Goal: Register for event/course

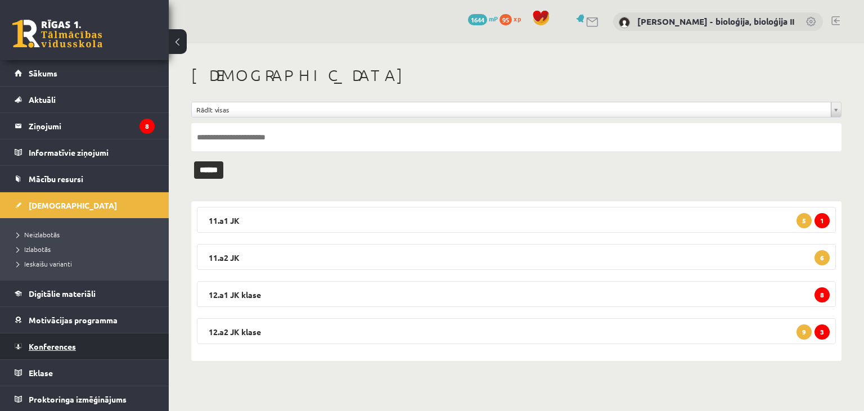
click at [73, 347] on span "Konferences" at bounding box center [52, 346] width 47 height 10
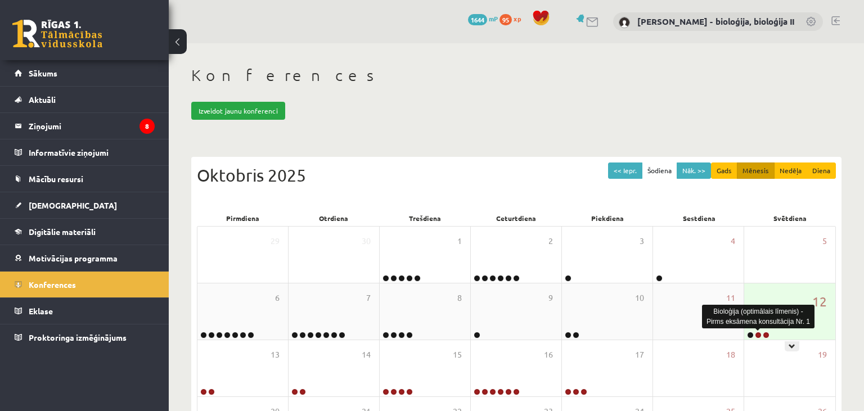
click at [759, 334] on link at bounding box center [757, 335] width 7 height 7
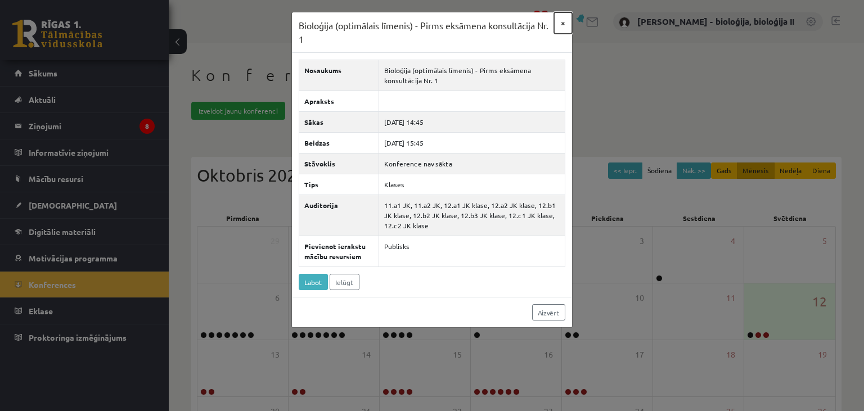
click at [559, 23] on button "×" at bounding box center [563, 22] width 18 height 21
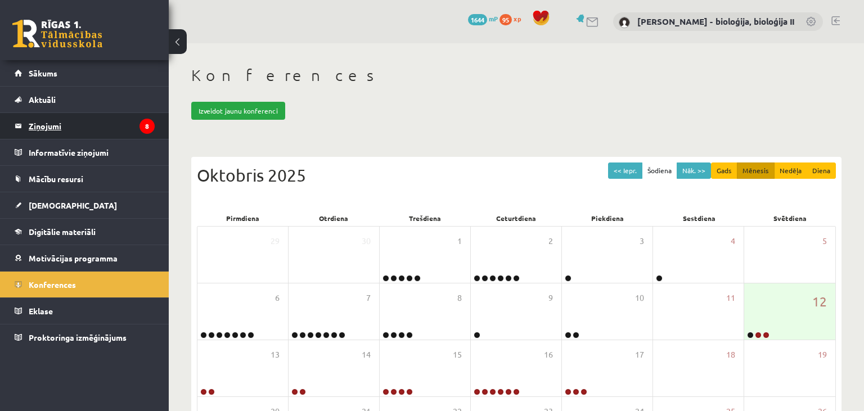
click at [55, 129] on legend "Ziņojumi 8" at bounding box center [92, 126] width 126 height 26
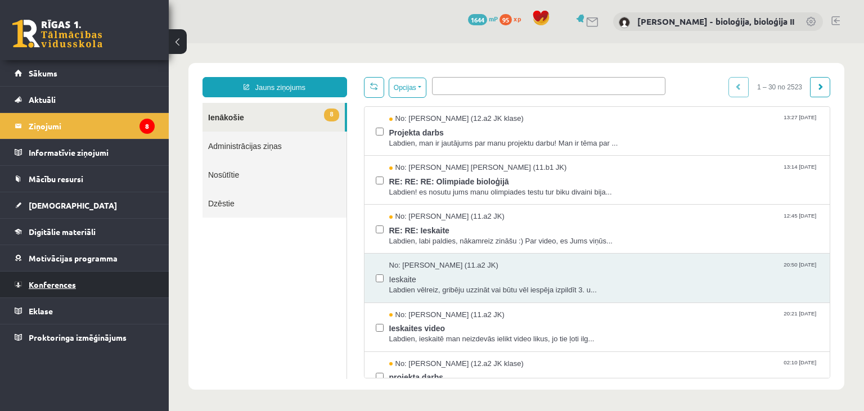
click at [46, 284] on span "Konferences" at bounding box center [52, 284] width 47 height 10
